Goal: Task Accomplishment & Management: Manage account settings

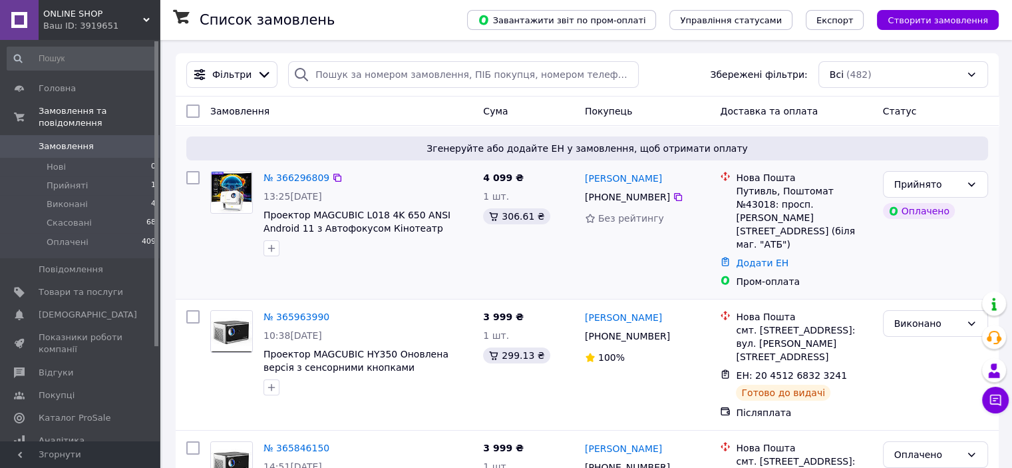
click at [240, 191] on img at bounding box center [231, 192] width 41 height 41
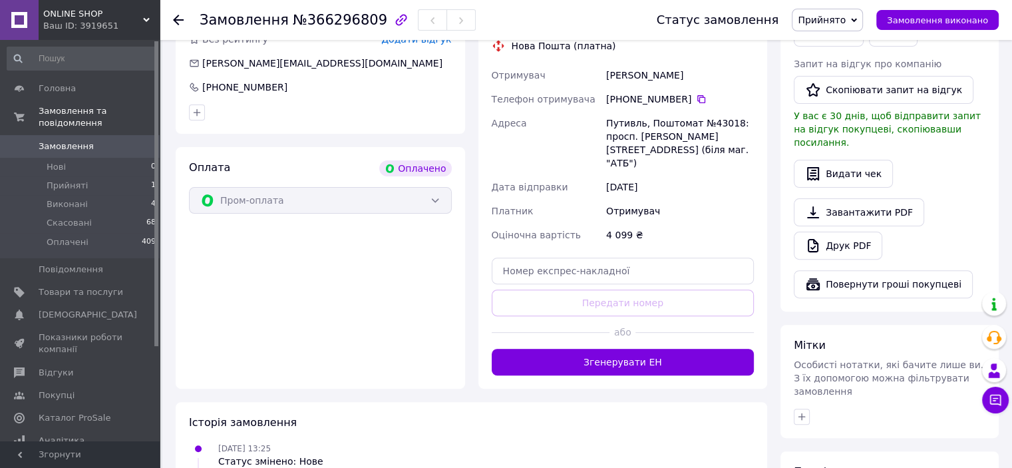
scroll to position [381, 0]
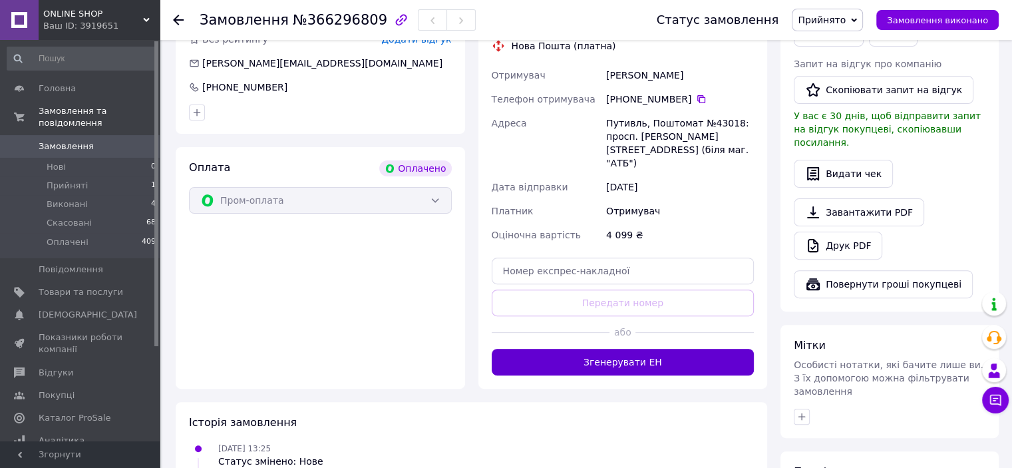
click at [620, 349] on button "Згенерувати ЕН" at bounding box center [623, 362] width 263 height 27
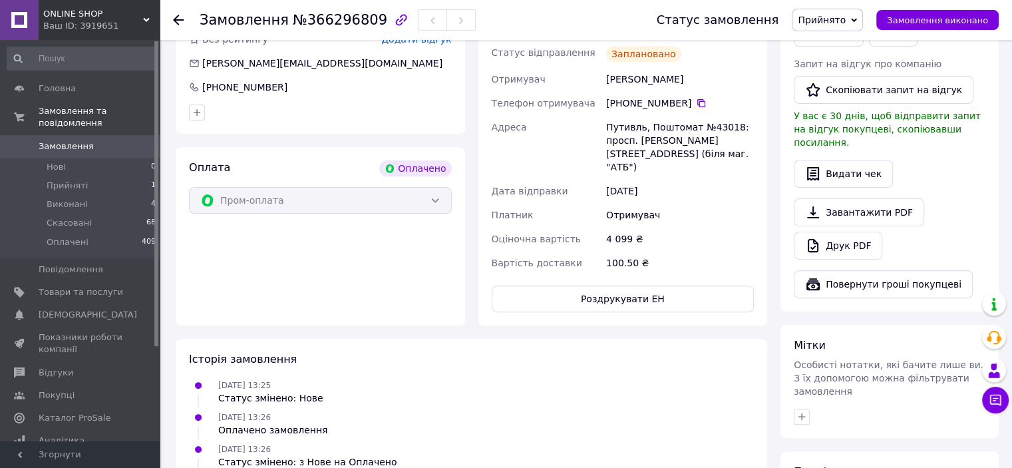
click at [79, 140] on span "Замовлення" at bounding box center [66, 146] width 55 height 12
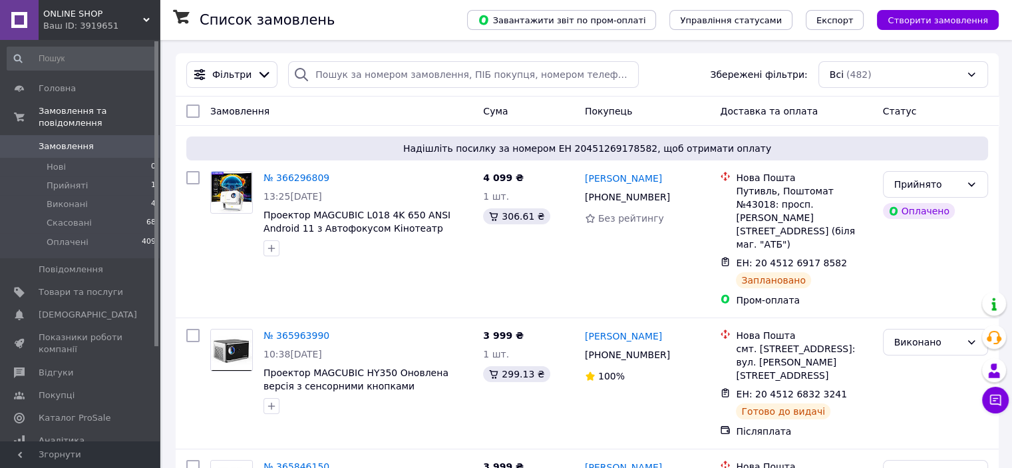
click at [79, 135] on link "Замовлення 0" at bounding box center [82, 146] width 164 height 23
